Goal: Information Seeking & Learning: Find specific fact

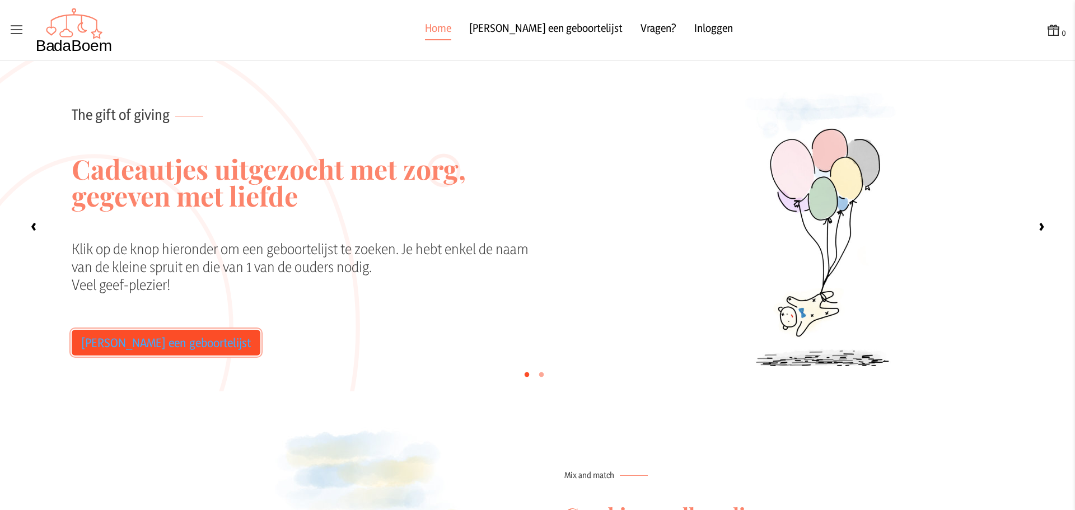
click at [142, 349] on link "[PERSON_NAME] een geboortelijst" at bounding box center [166, 343] width 189 height 26
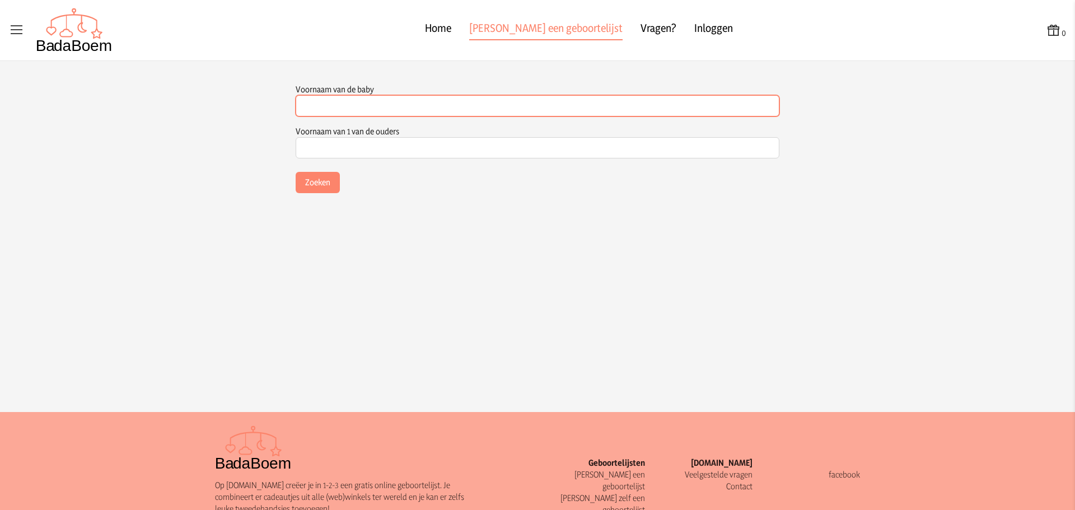
click at [318, 106] on input "Voornaam van de baby" at bounding box center [538, 105] width 484 height 21
type input "june"
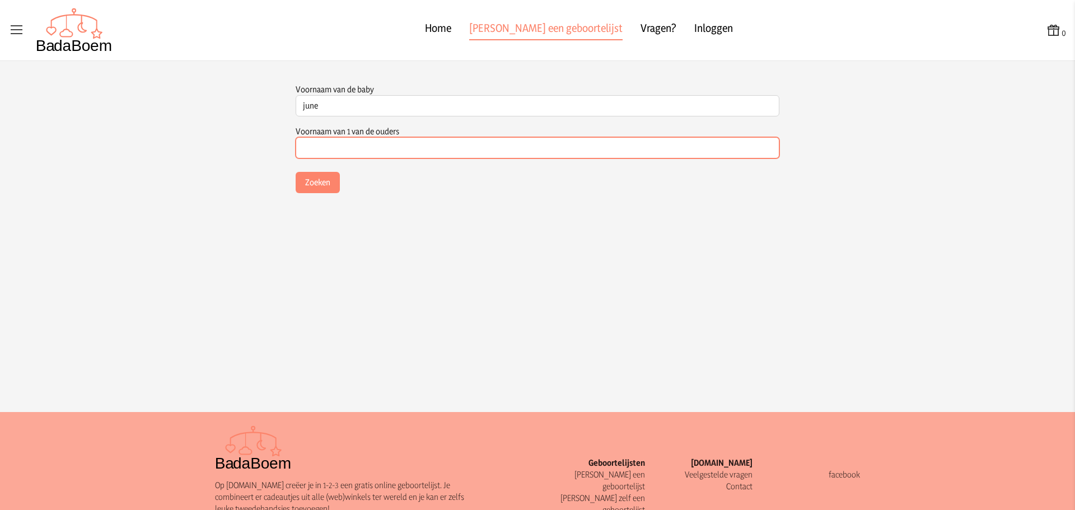
click at [313, 155] on input "Voornaam van 1 van de ouders" at bounding box center [538, 147] width 484 height 21
type input "[PERSON_NAME]"
click at [296, 172] on button "Zoeken" at bounding box center [318, 182] width 44 height 21
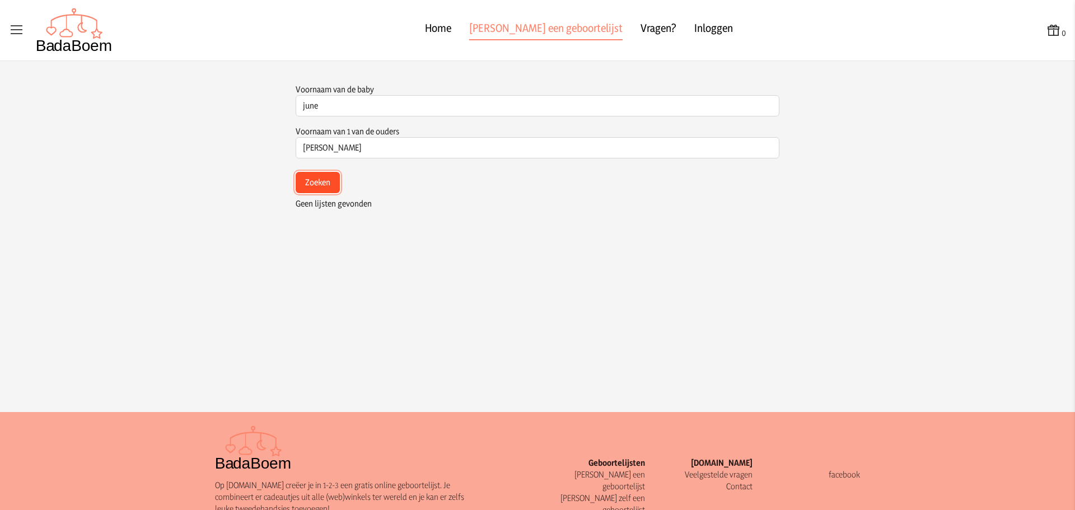
click at [311, 179] on button "Zoeken" at bounding box center [318, 182] width 44 height 21
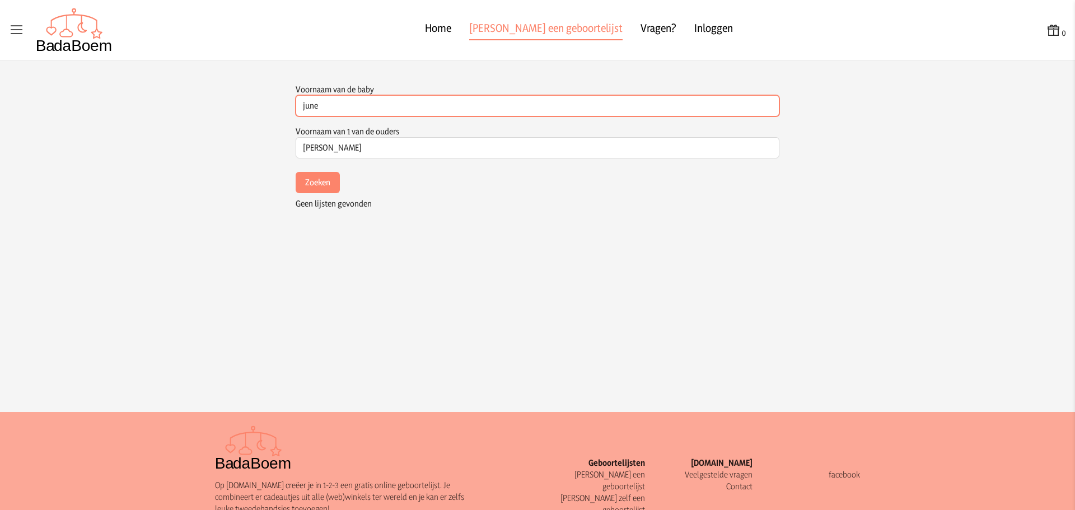
drag, startPoint x: 338, startPoint y: 111, endPoint x: 254, endPoint y: 109, distance: 84.6
click at [254, 109] on app-list-search-container "Voornaam van de baby june Dit veld is verplicht Voornaam van 1 van de ouders [P…" at bounding box center [537, 316] width 1075 height 466
type input "lune"
click at [296, 172] on button "Zoeken" at bounding box center [318, 182] width 44 height 21
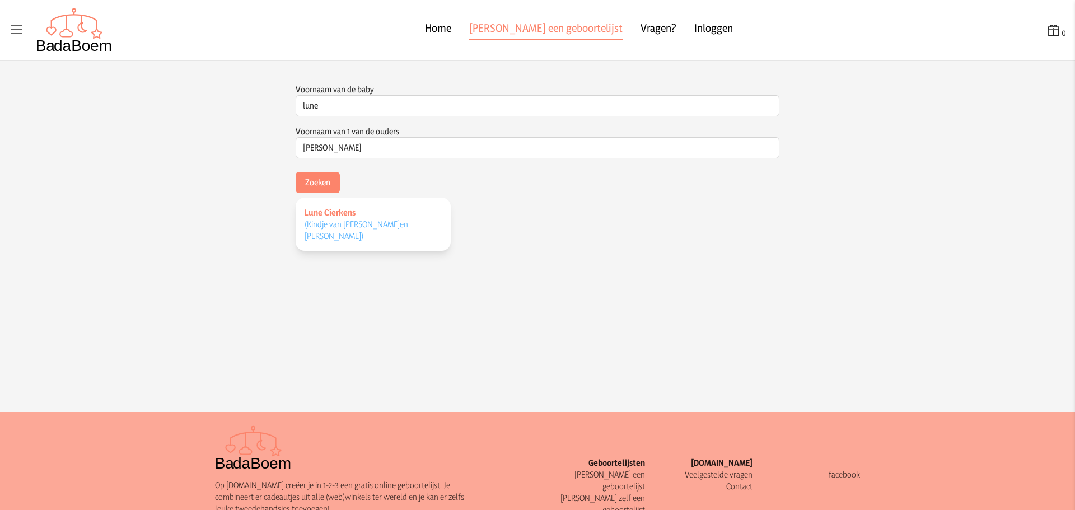
click at [318, 217] on span "Lune Cierkens" at bounding box center [330, 212] width 51 height 11
